Goal: Information Seeking & Learning: Find specific fact

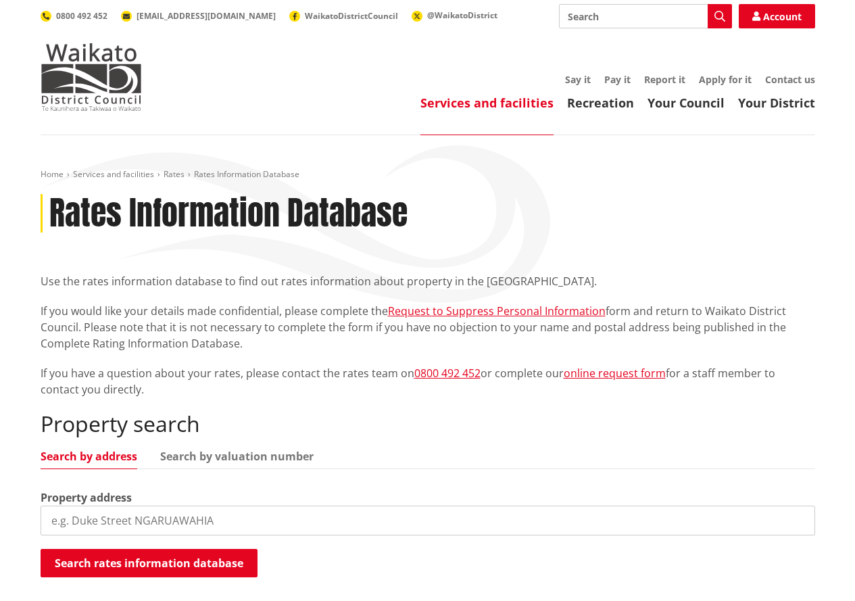
scroll to position [135, 0]
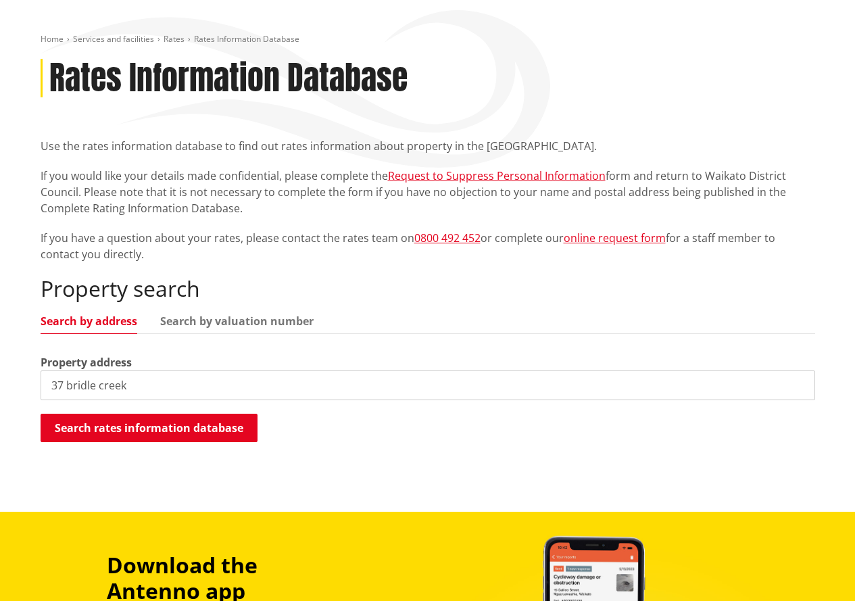
type input "37 bridle creek"
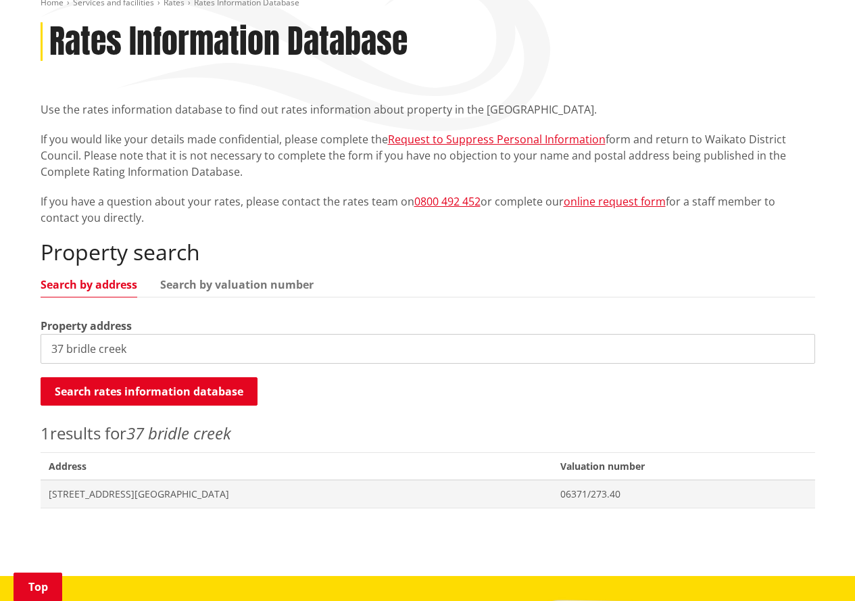
scroll to position [203, 0]
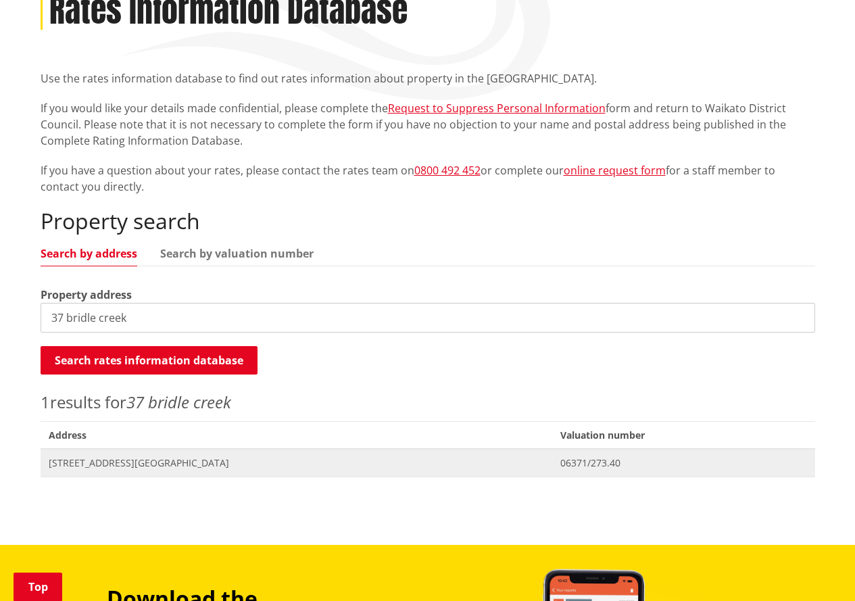
click at [487, 461] on span "Address [STREET_ADDRESS]" at bounding box center [297, 463] width 512 height 28
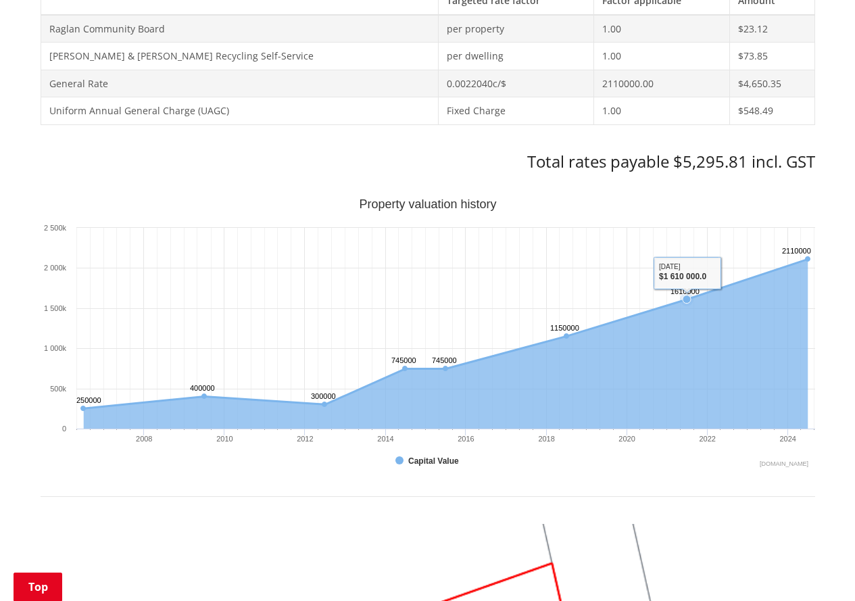
scroll to position [338, 0]
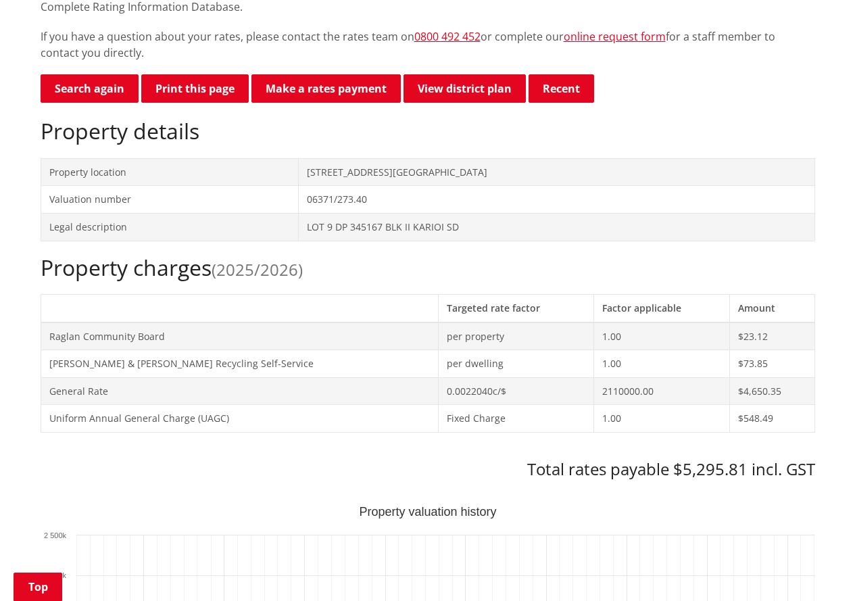
scroll to position [338, 0]
